Goal: Information Seeking & Learning: Learn about a topic

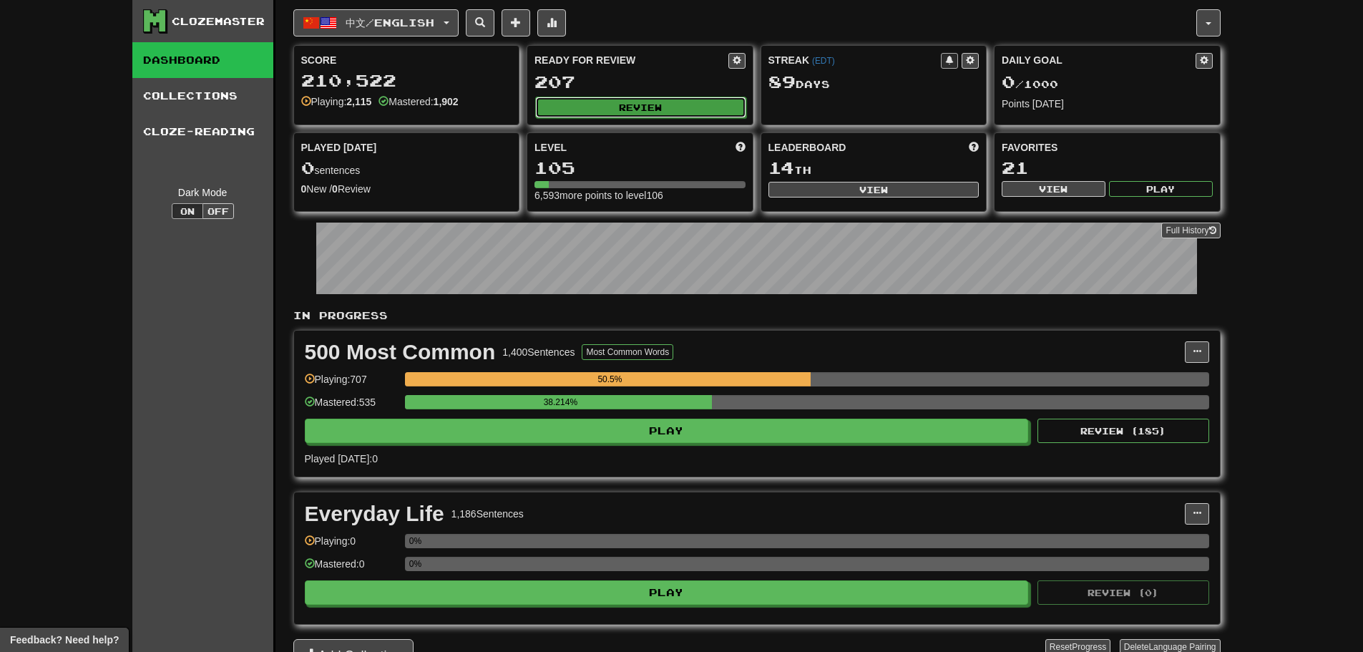
click at [610, 105] on button "Review" at bounding box center [640, 107] width 211 height 21
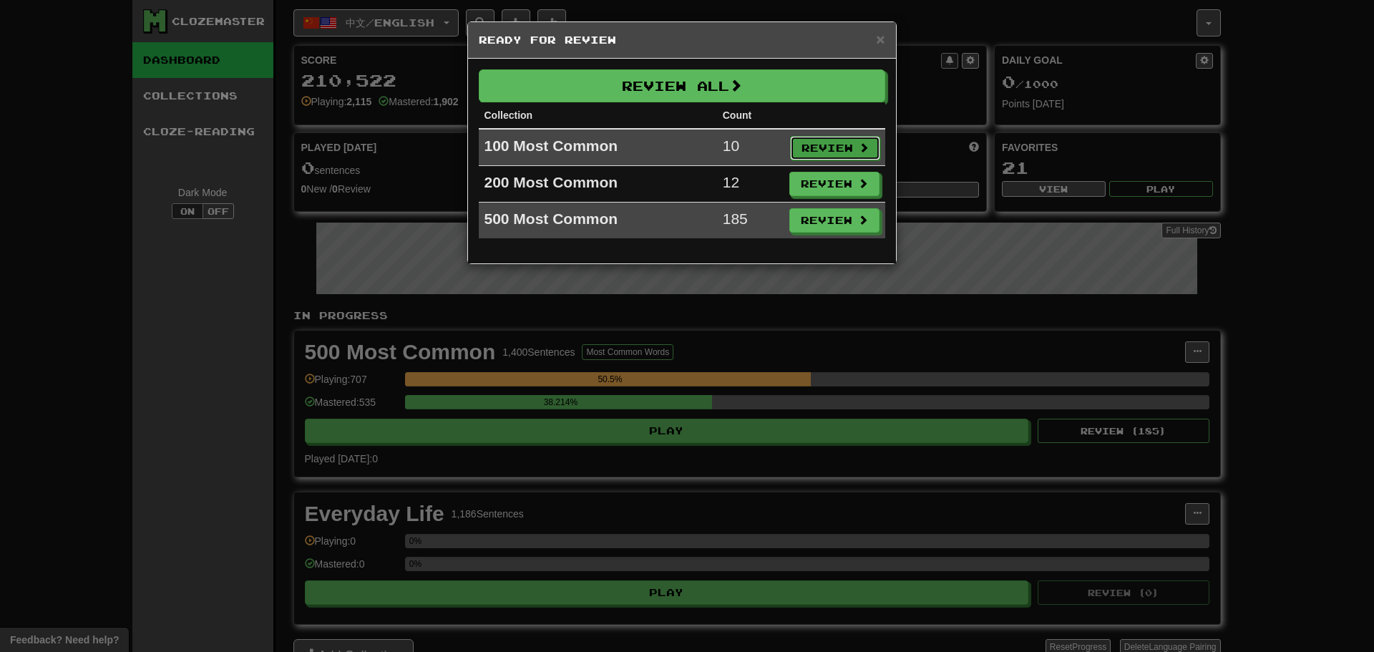
click at [816, 151] on button "Review" at bounding box center [835, 148] width 90 height 24
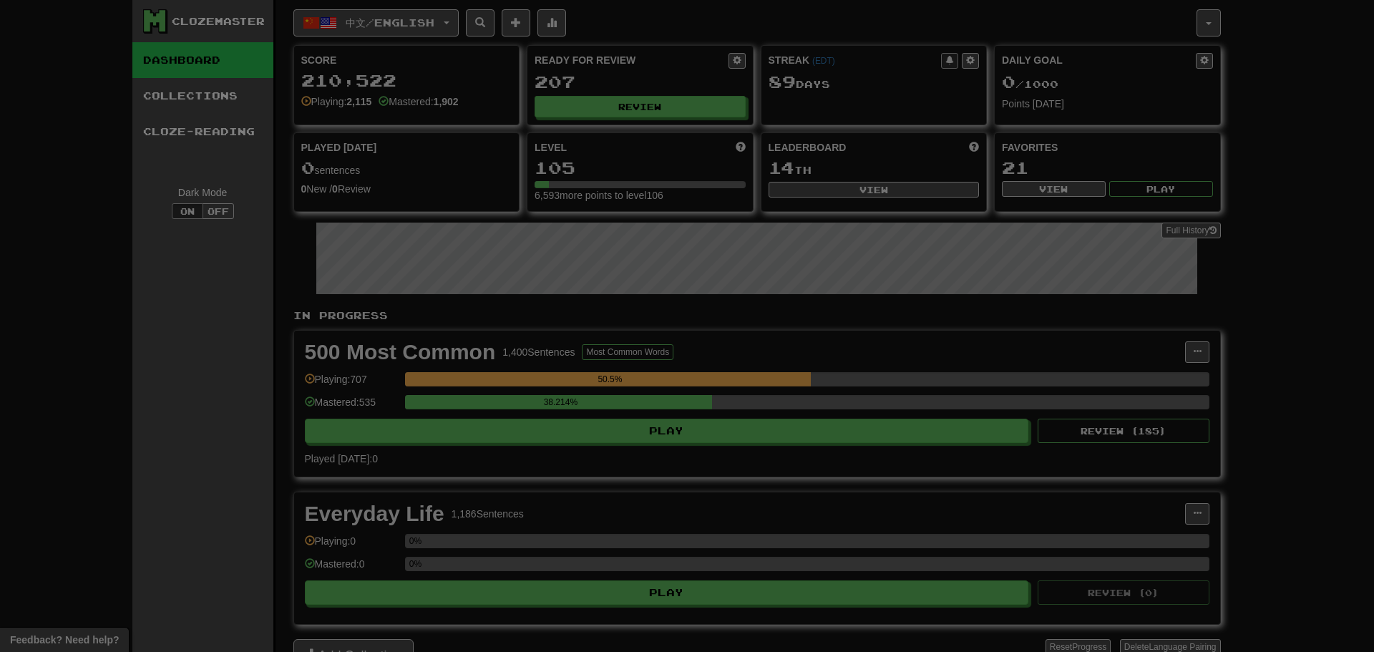
select select "**"
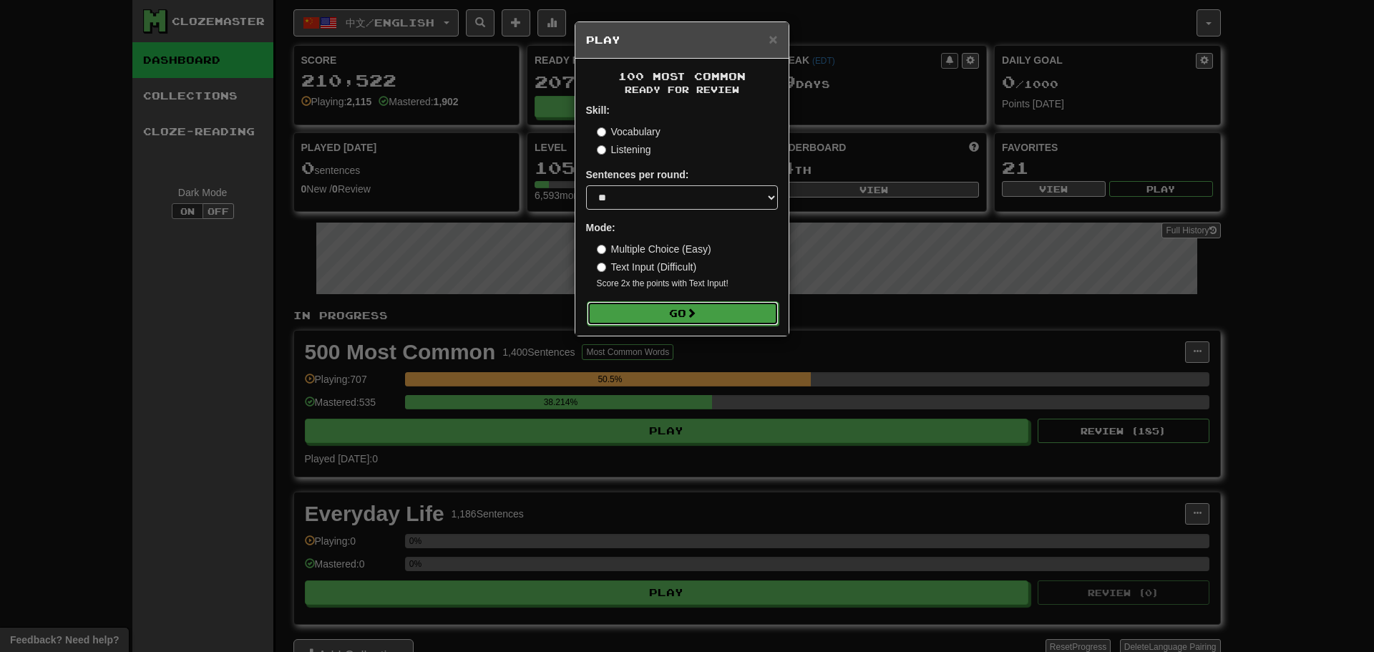
click at [698, 321] on button "Go" at bounding box center [683, 313] width 192 height 24
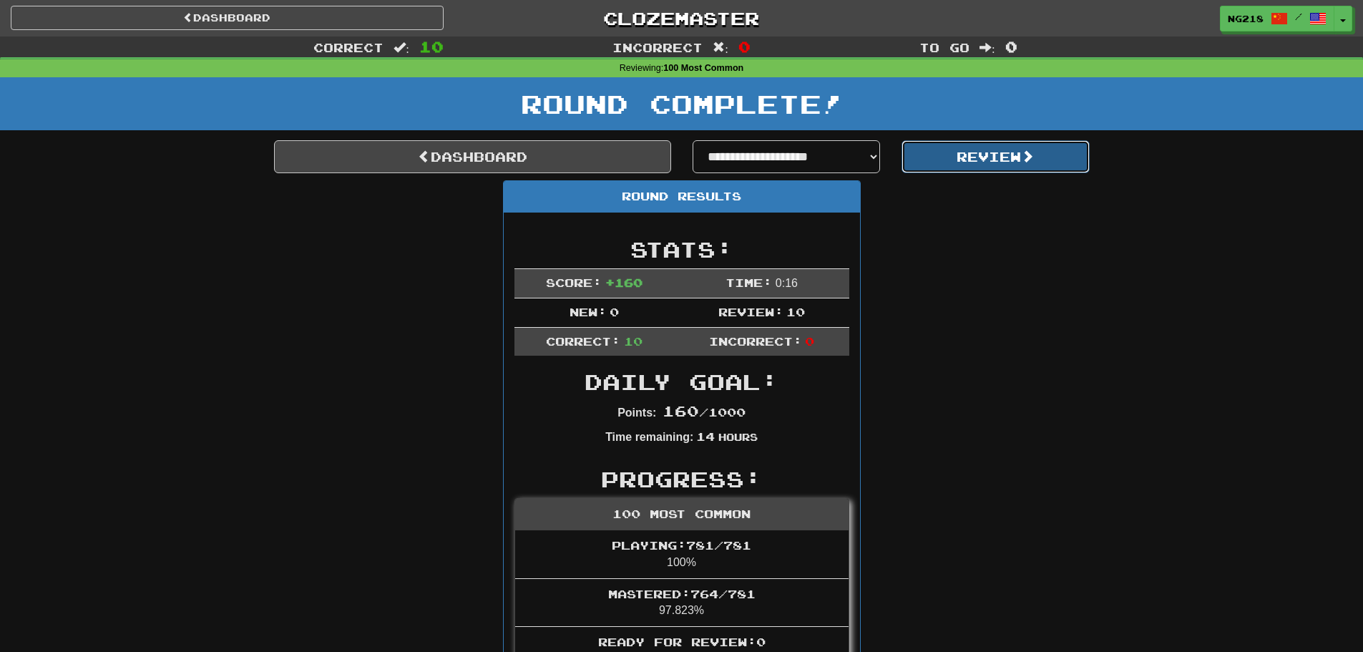
click at [969, 154] on button "Review" at bounding box center [996, 156] width 188 height 33
click at [517, 167] on link "Dashboard" at bounding box center [472, 156] width 397 height 33
